Goal: Navigation & Orientation: Find specific page/section

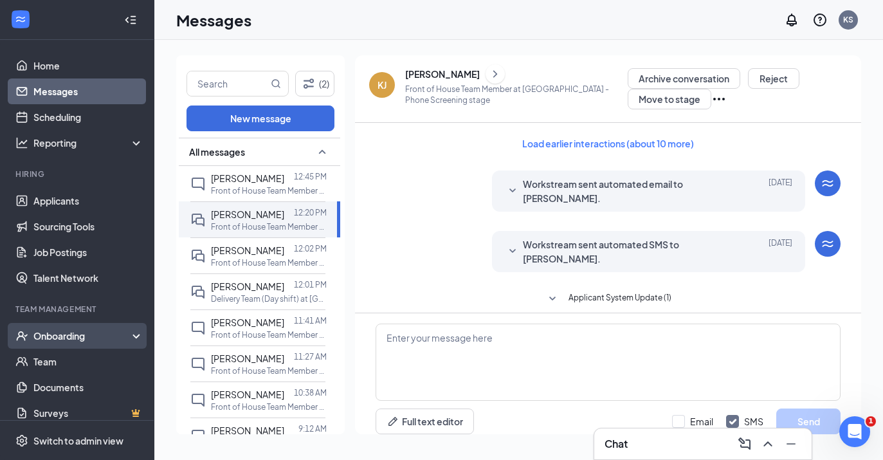
scroll to position [10, 0]
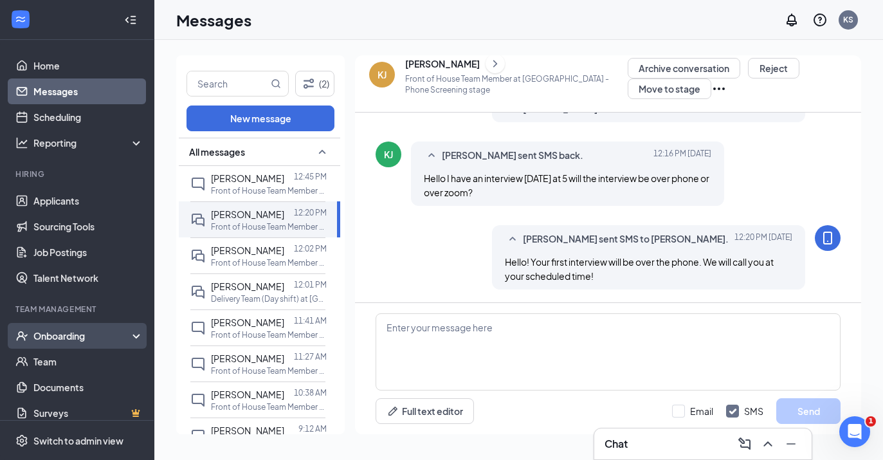
click at [91, 332] on div "Onboarding" at bounding box center [82, 335] width 99 height 13
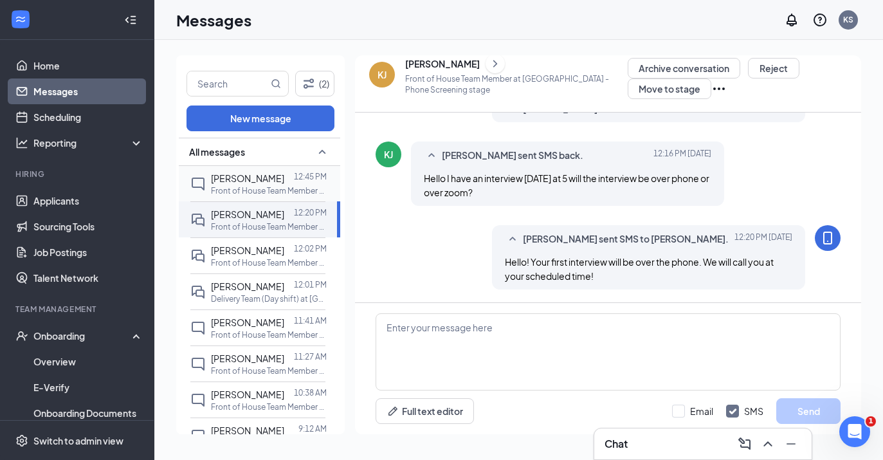
click at [226, 192] on p "Front of House Team Member at Razorback Road" at bounding box center [269, 190] width 116 height 11
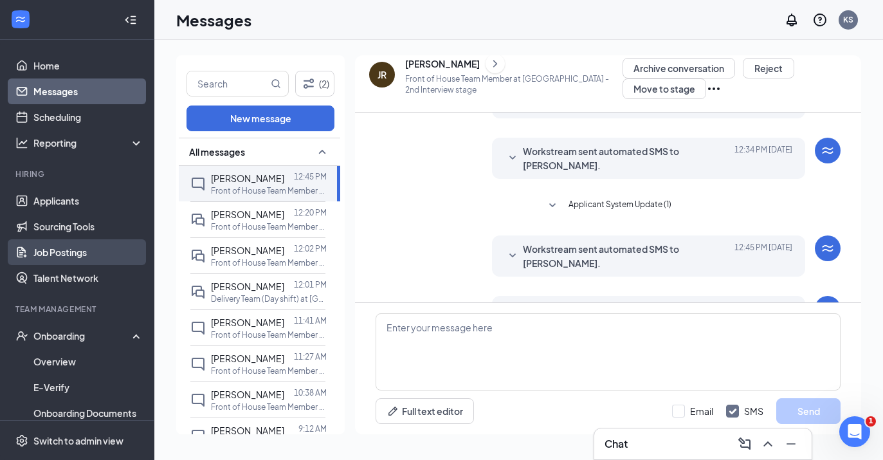
scroll to position [349, 0]
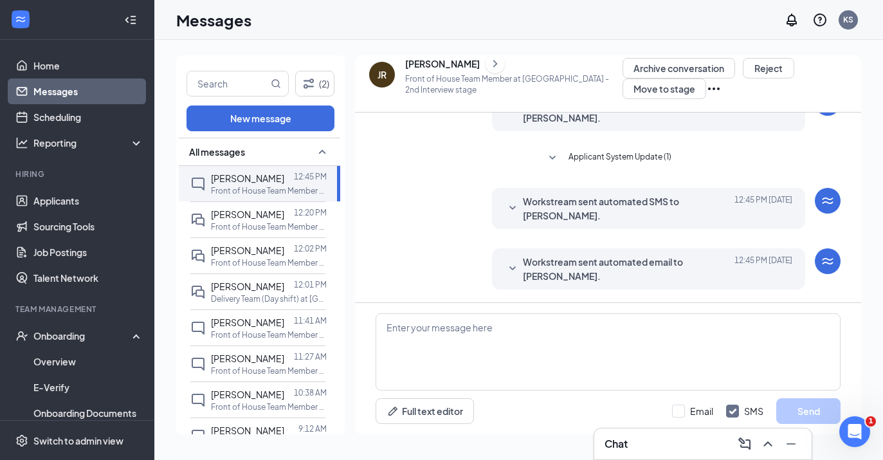
click at [666, 260] on span "Workstream sent automated email to Josue Ramirez." at bounding box center [629, 269] width 212 height 28
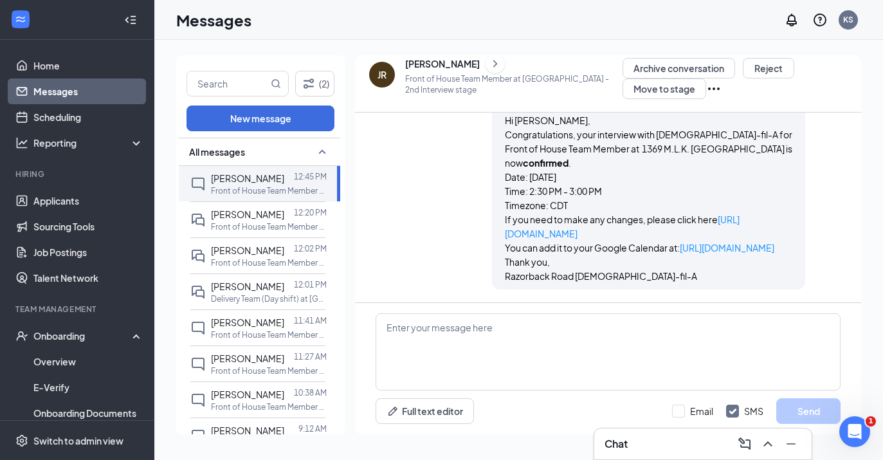
scroll to position [541, 0]
click at [93, 199] on link "Applicants" at bounding box center [88, 201] width 110 height 26
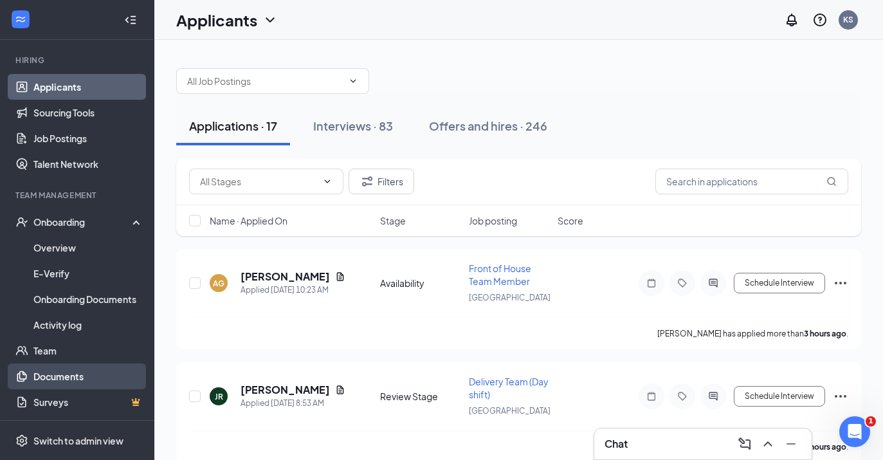
scroll to position [114, 0]
click at [69, 369] on link "Documents" at bounding box center [88, 376] width 110 height 26
